Goal: Complete application form

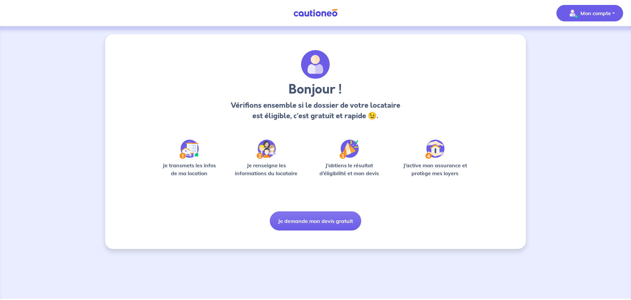
click at [604, 15] on p "Mon compte" at bounding box center [596, 13] width 31 height 8
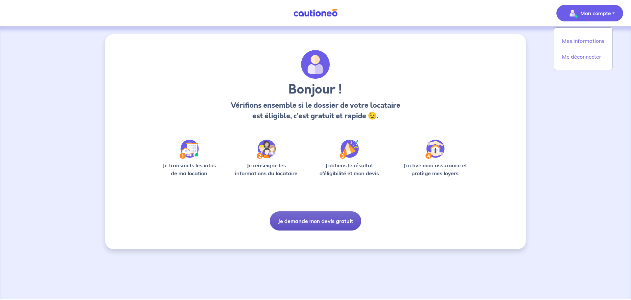
click at [322, 222] on button "Je demande mon devis gratuit" at bounding box center [315, 220] width 91 height 19
